Goal: Task Accomplishment & Management: Use online tool/utility

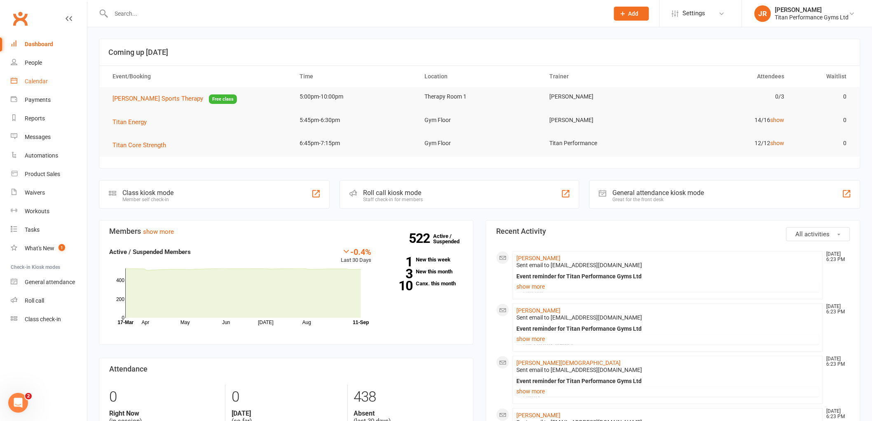
click at [64, 86] on link "Calendar" at bounding box center [49, 81] width 76 height 19
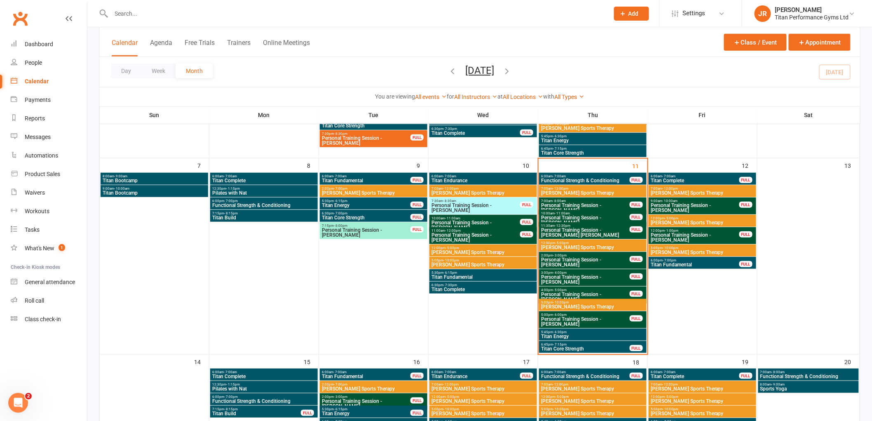
scroll to position [183, 0]
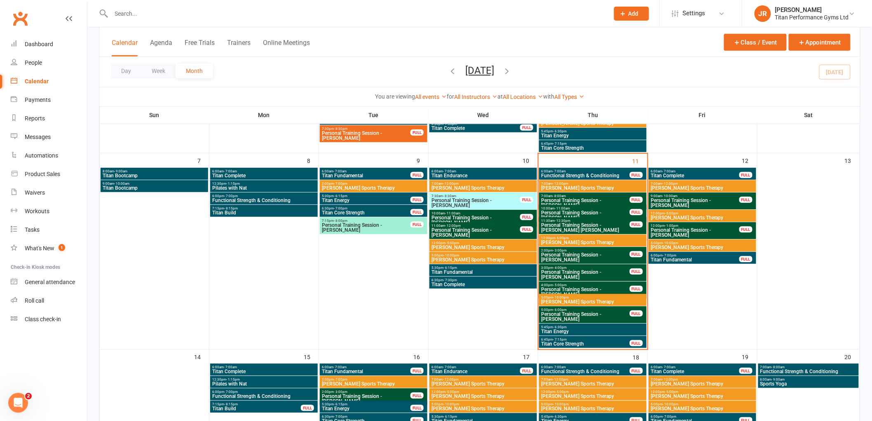
click at [590, 331] on span "Titan Energy" at bounding box center [593, 331] width 104 height 5
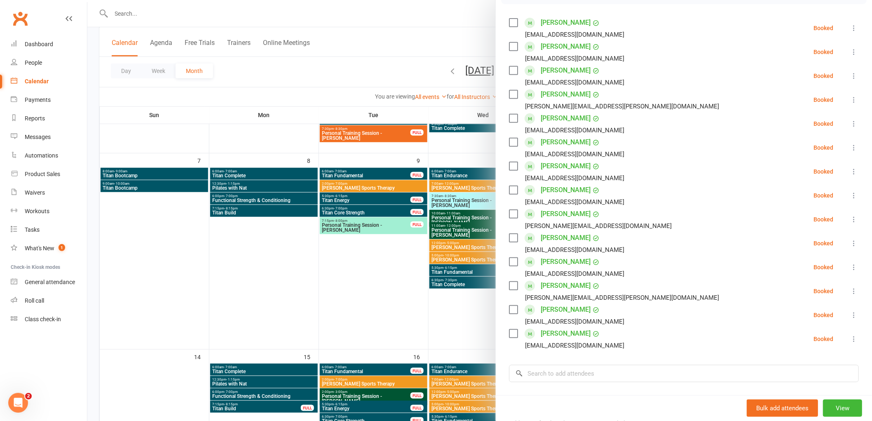
scroll to position [91, 0]
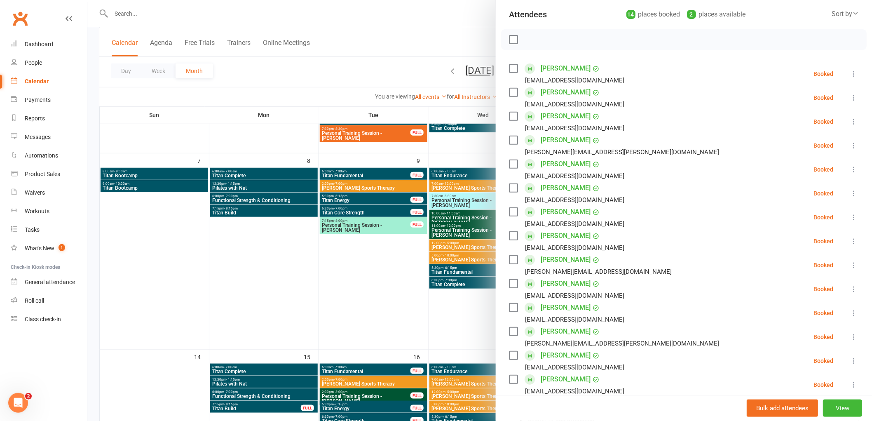
click at [850, 72] on icon at bounding box center [854, 74] width 8 height 8
click at [800, 123] on link "Check in" at bounding box center [814, 123] width 89 height 16
click at [850, 96] on icon at bounding box center [854, 98] width 8 height 8
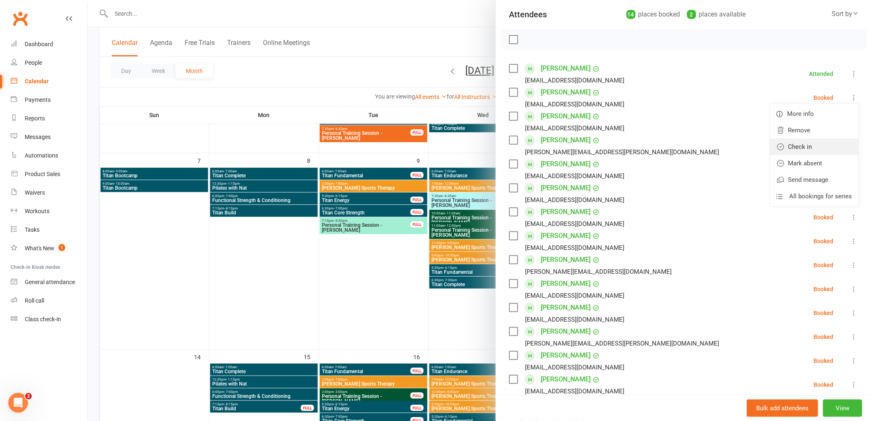
click at [814, 141] on link "Check in" at bounding box center [814, 146] width 89 height 16
click at [849, 120] on button at bounding box center [854, 122] width 10 height 10
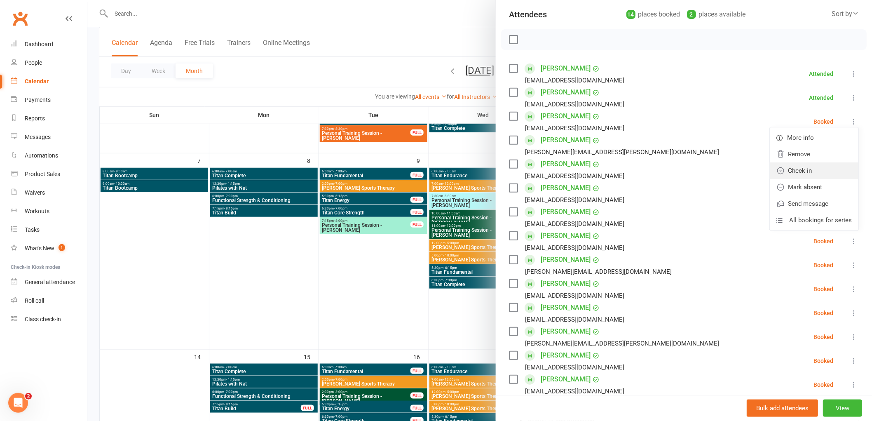
click at [807, 168] on link "Check in" at bounding box center [814, 170] width 89 height 16
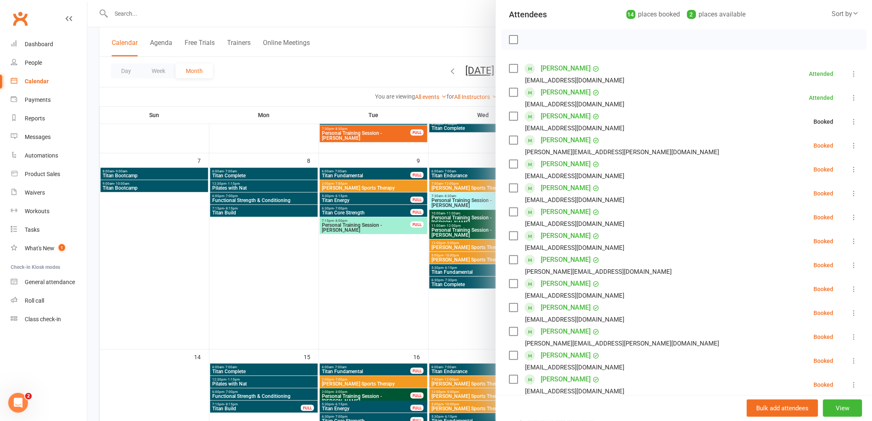
click at [850, 145] on icon at bounding box center [854, 145] width 8 height 8
click at [797, 190] on link "Check in" at bounding box center [814, 194] width 89 height 16
click at [850, 165] on icon at bounding box center [854, 169] width 8 height 8
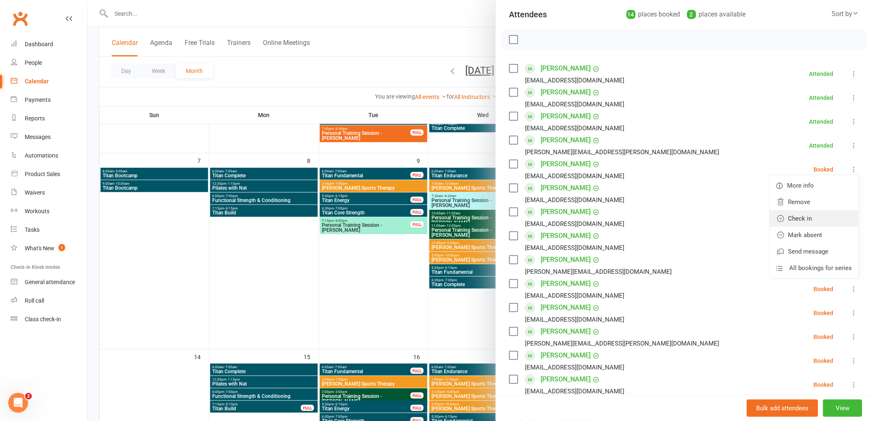
click at [804, 214] on link "Check in" at bounding box center [814, 218] width 89 height 16
click at [849, 195] on button at bounding box center [854, 193] width 10 height 10
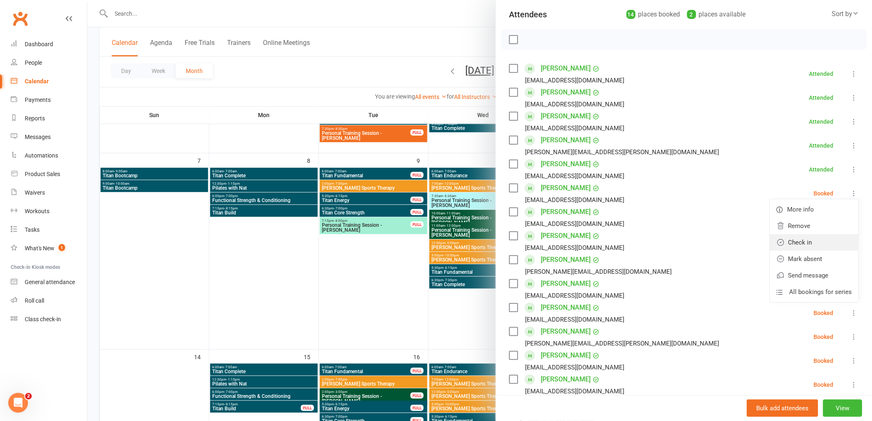
click at [801, 237] on link "Check in" at bounding box center [814, 242] width 89 height 16
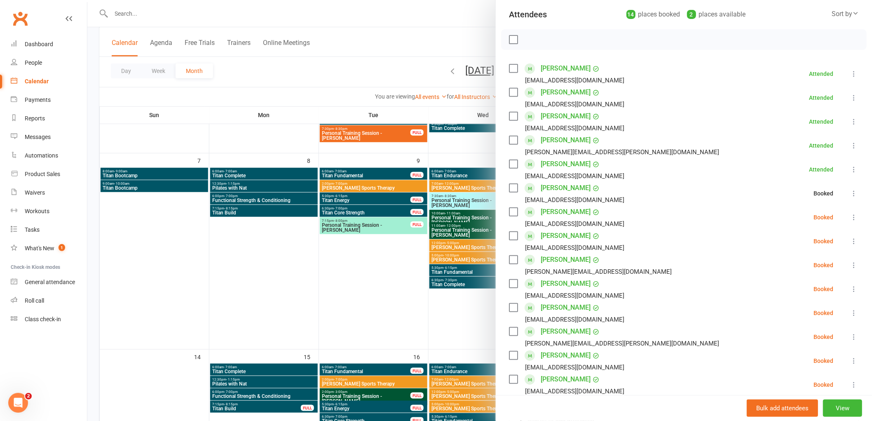
click at [850, 217] on icon at bounding box center [854, 217] width 8 height 8
click at [808, 265] on link "Check in" at bounding box center [814, 266] width 89 height 16
click at [850, 238] on icon at bounding box center [854, 241] width 8 height 8
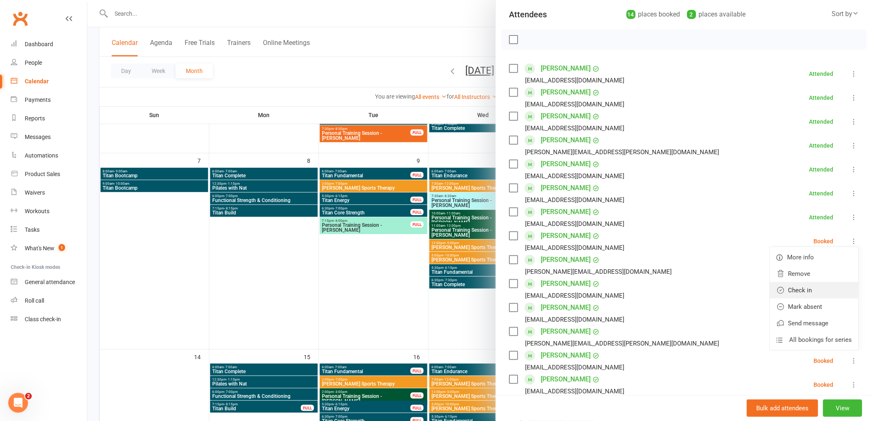
click at [812, 285] on link "Check in" at bounding box center [814, 290] width 89 height 16
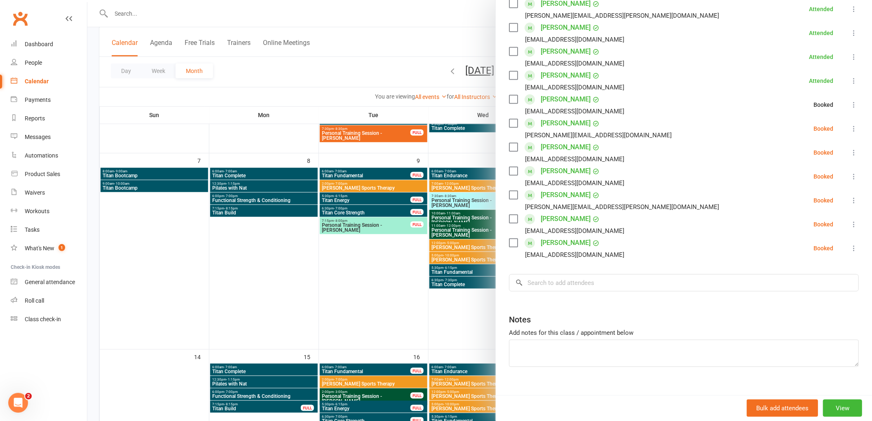
scroll to position [229, 0]
click at [850, 129] on icon at bounding box center [854, 128] width 8 height 8
click at [806, 176] on link "Check in" at bounding box center [814, 177] width 89 height 16
click at [830, 148] on li "[PERSON_NAME] [EMAIL_ADDRESS][DOMAIN_NAME] Booked More info Remove Check in [PE…" at bounding box center [684, 152] width 350 height 24
click at [850, 151] on icon at bounding box center [854, 152] width 8 height 8
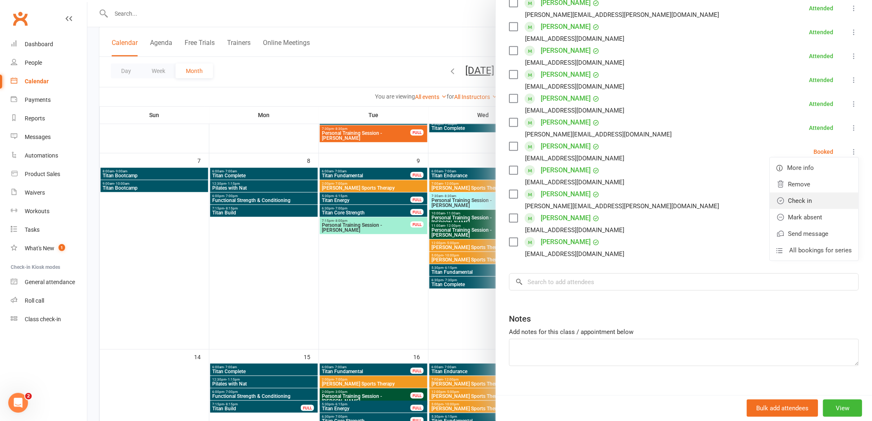
click at [806, 200] on link "Check in" at bounding box center [814, 200] width 89 height 16
click at [850, 174] on icon at bounding box center [854, 175] width 8 height 8
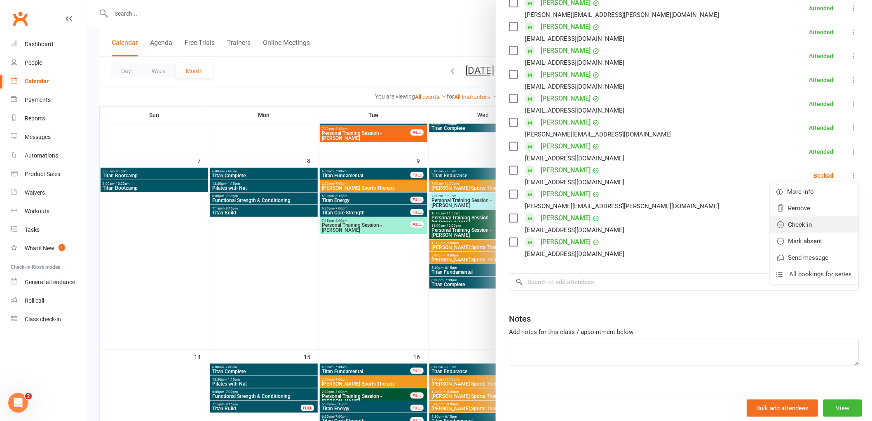
click at [794, 220] on link "Check in" at bounding box center [814, 224] width 89 height 16
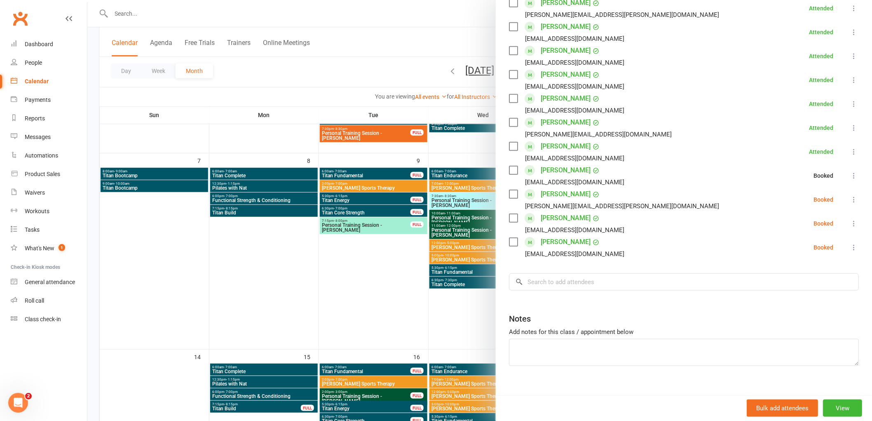
click at [839, 188] on li "[PERSON_NAME] [PERSON_NAME][EMAIL_ADDRESS][PERSON_NAME][DOMAIN_NAME] Booked Mor…" at bounding box center [684, 200] width 350 height 24
click at [850, 196] on icon at bounding box center [854, 199] width 8 height 8
click at [806, 246] on link "Check in" at bounding box center [814, 248] width 89 height 16
click at [850, 225] on icon at bounding box center [854, 223] width 8 height 8
click at [796, 277] on link "Check in" at bounding box center [814, 272] width 89 height 16
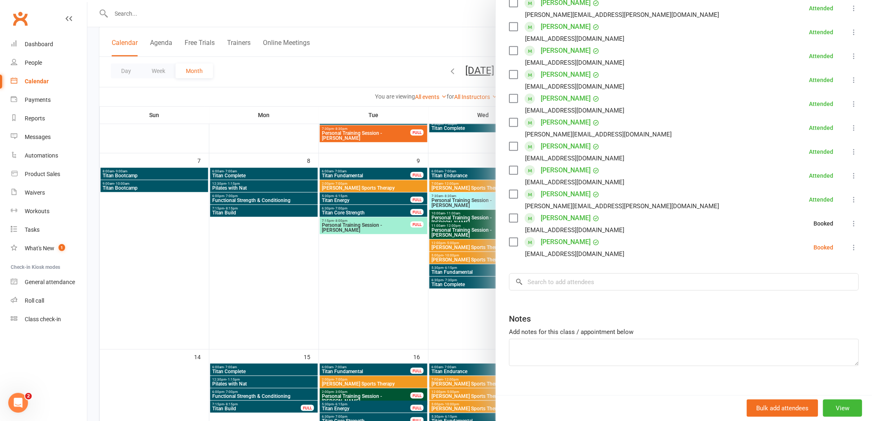
click at [850, 246] on icon at bounding box center [854, 247] width 8 height 8
click at [802, 292] on link "Check in" at bounding box center [814, 296] width 89 height 16
click at [377, 270] on div at bounding box center [479, 210] width 785 height 421
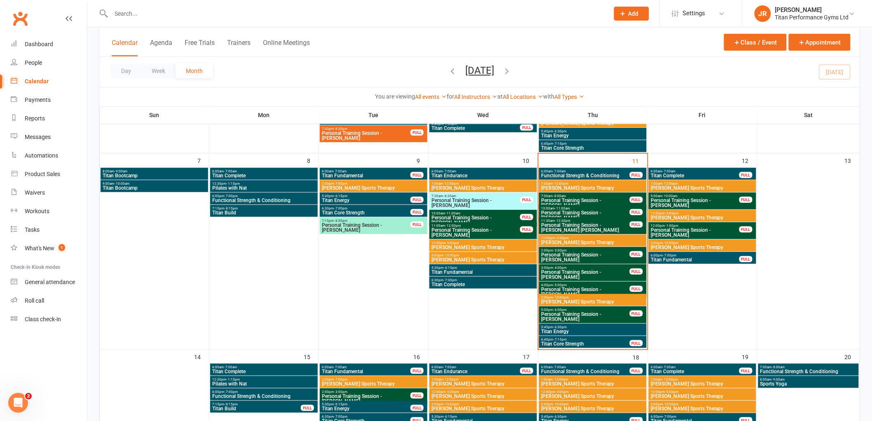
click at [598, 341] on span "Titan Core Strength" at bounding box center [585, 343] width 89 height 5
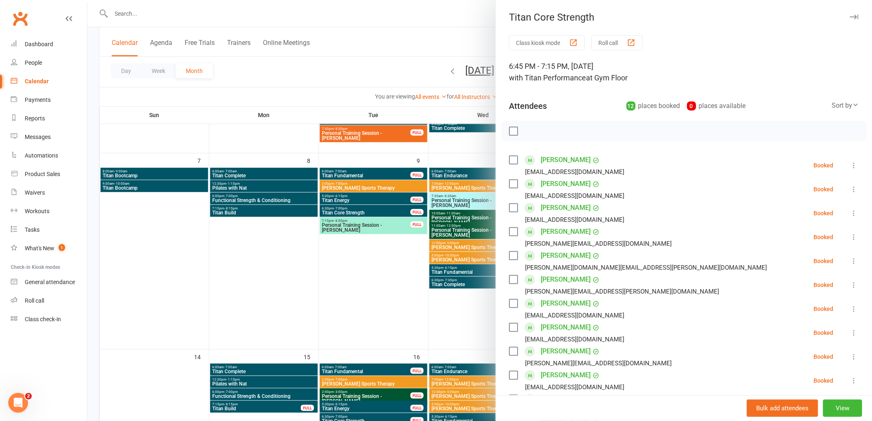
scroll to position [46, 0]
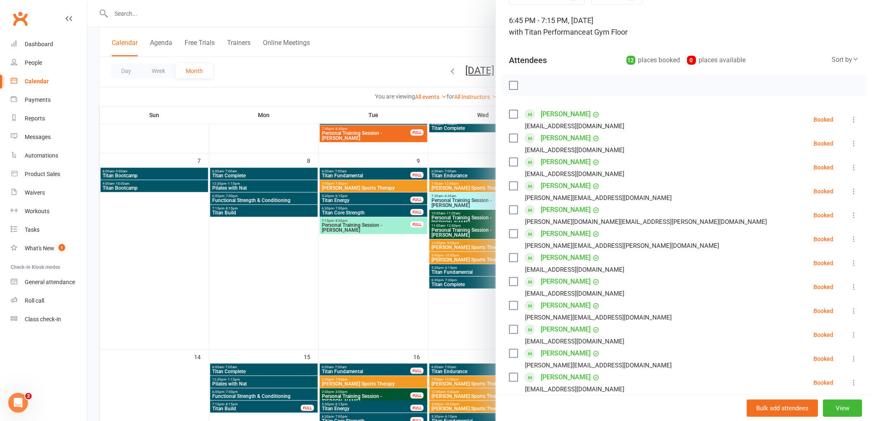
click at [850, 122] on icon at bounding box center [854, 119] width 8 height 8
click at [793, 166] on link "Check in" at bounding box center [814, 168] width 89 height 16
click at [850, 143] on icon at bounding box center [854, 143] width 8 height 8
click at [802, 192] on link "Check in" at bounding box center [814, 192] width 89 height 16
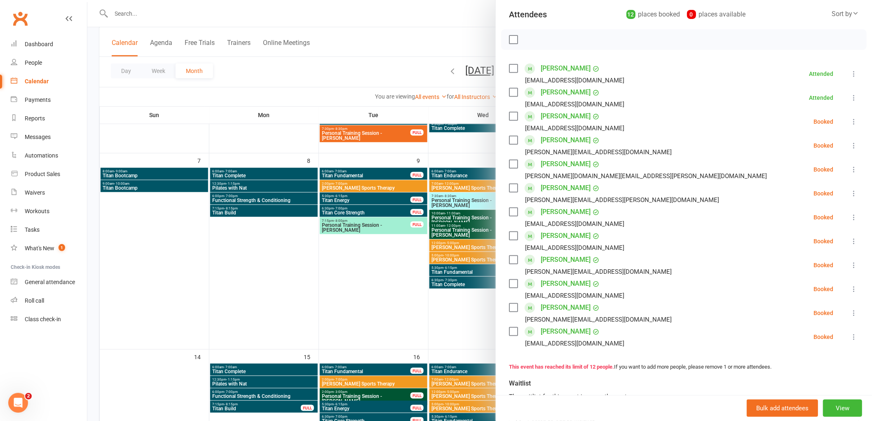
click at [850, 194] on icon at bounding box center [854, 193] width 8 height 8
click at [794, 237] on link "Check in" at bounding box center [814, 242] width 89 height 16
click at [850, 264] on icon at bounding box center [854, 265] width 8 height 8
click at [805, 311] on link "Check in" at bounding box center [814, 314] width 89 height 16
click at [832, 336] on li "[PERSON_NAME] [EMAIL_ADDRESS][DOMAIN_NAME] Booked More info Remove Check in Mar…" at bounding box center [684, 337] width 350 height 24
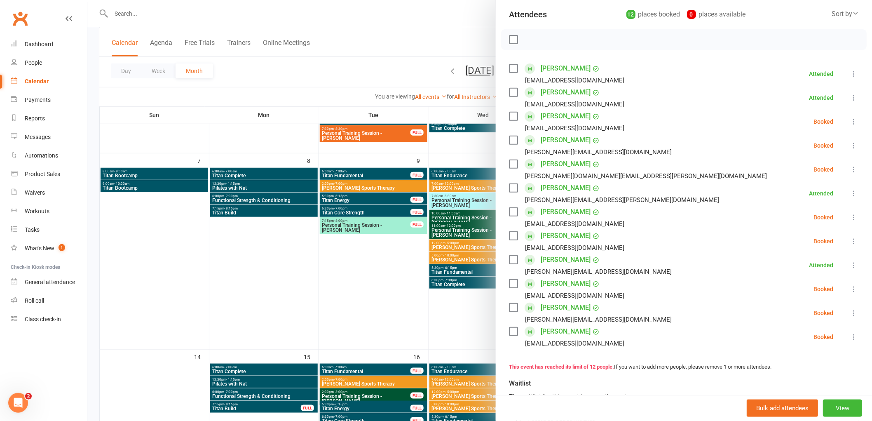
click at [850, 336] on icon at bounding box center [854, 337] width 8 height 8
click at [798, 392] on link "Check in" at bounding box center [814, 385] width 89 height 16
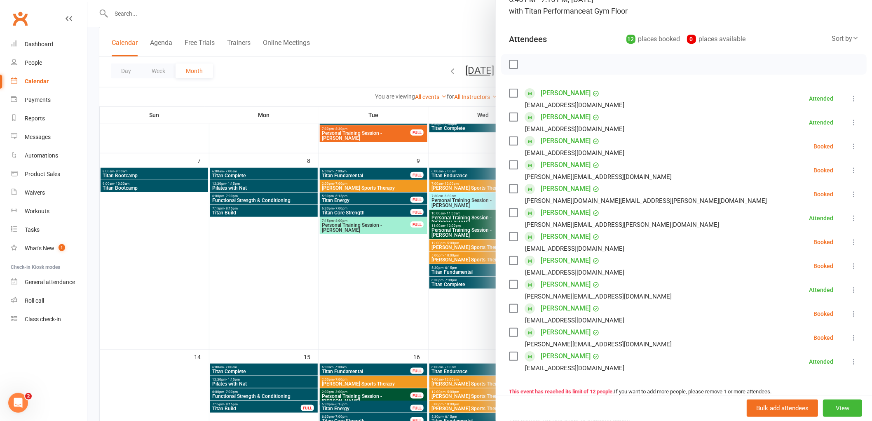
scroll to position [46, 0]
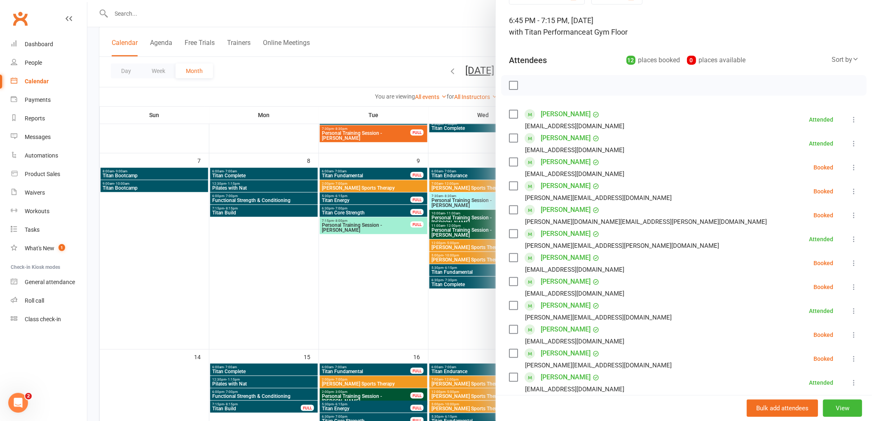
click at [850, 168] on icon at bounding box center [854, 167] width 8 height 8
click at [814, 209] on link "Check in" at bounding box center [814, 216] width 89 height 16
